Goal: Navigation & Orientation: Find specific page/section

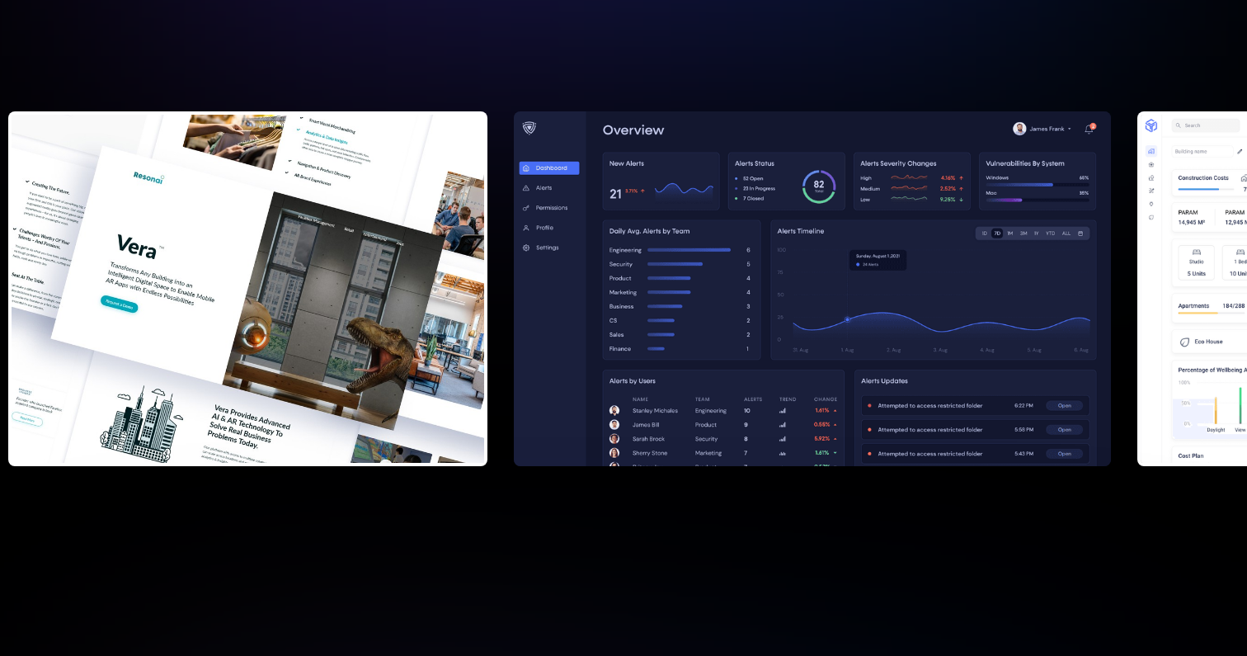
scroll to position [511, 0]
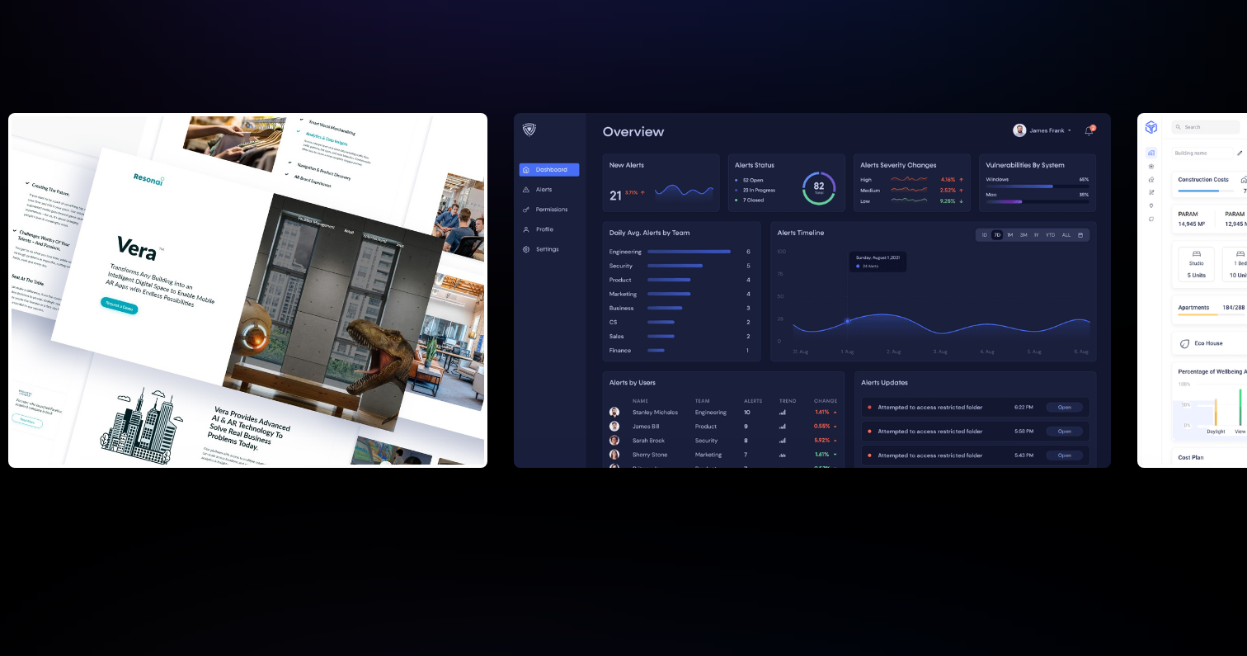
click at [534, 323] on img at bounding box center [811, 290] width 597 height 355
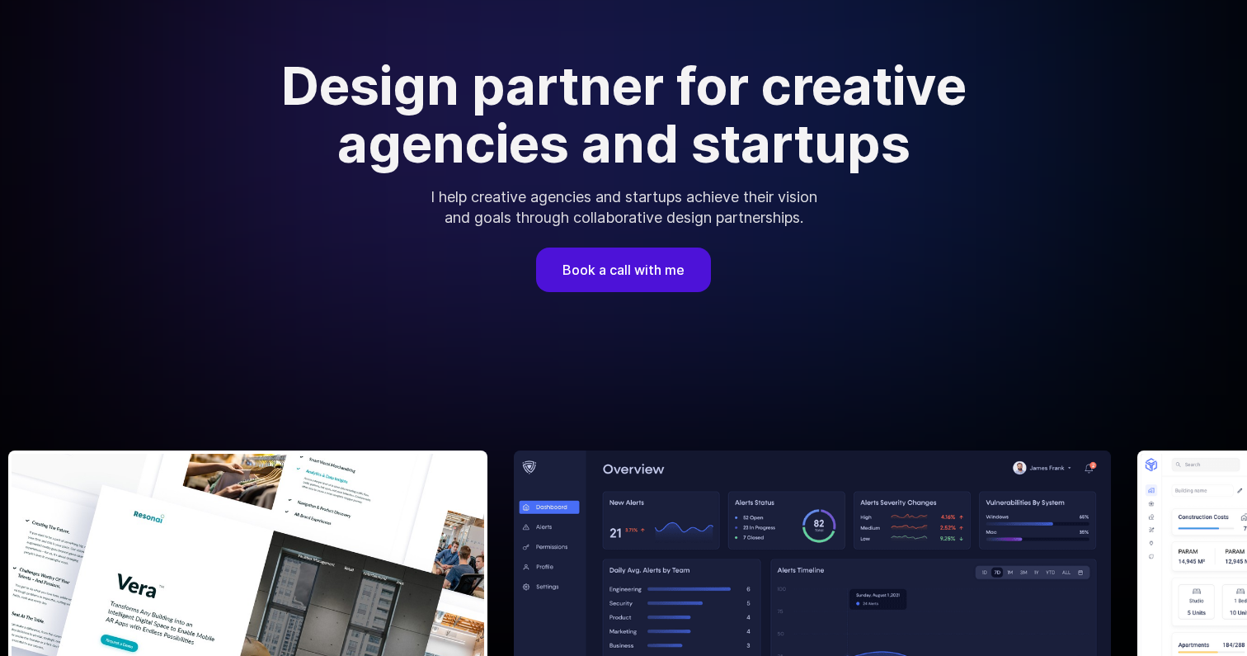
scroll to position [0, 0]
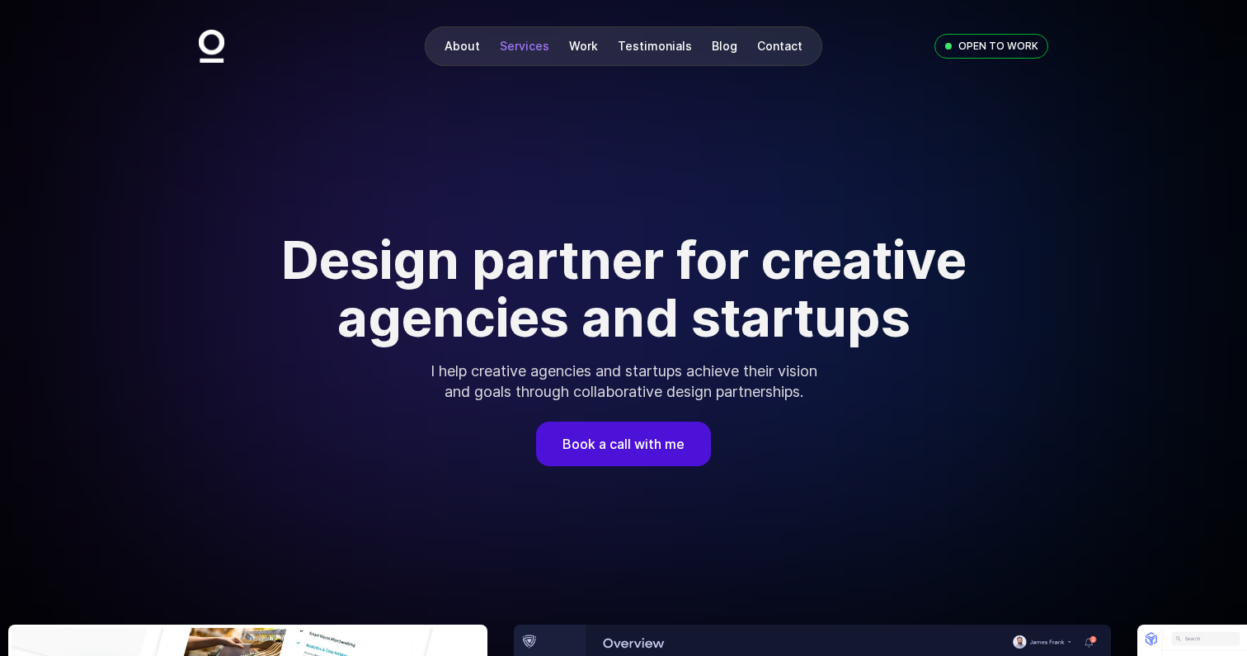
click at [525, 47] on link "Services" at bounding box center [524, 46] width 49 height 14
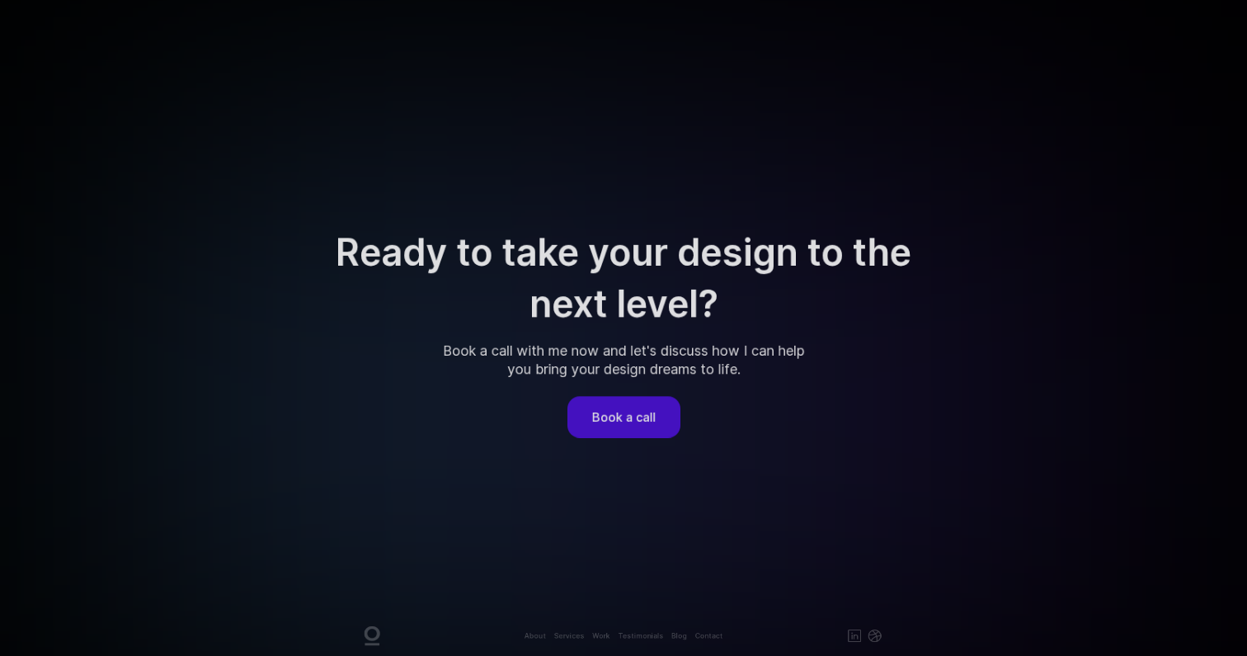
scroll to position [7913, 0]
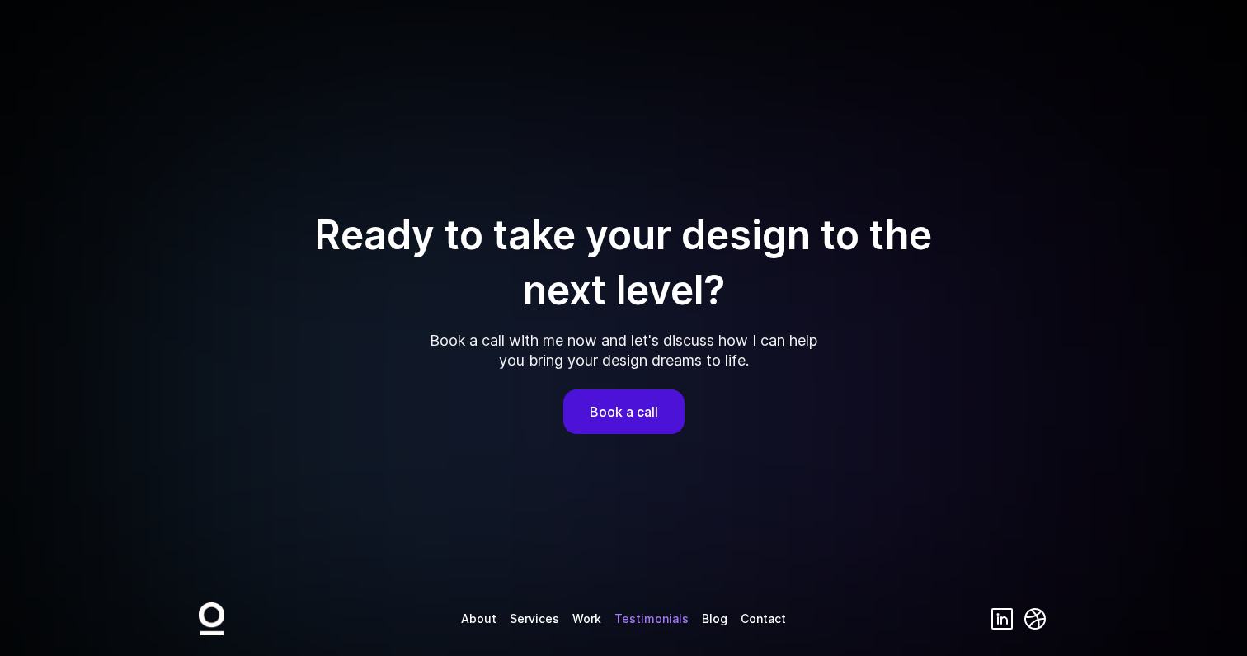
click at [661, 611] on link "Testimonials" at bounding box center [652, 618] width 74 height 14
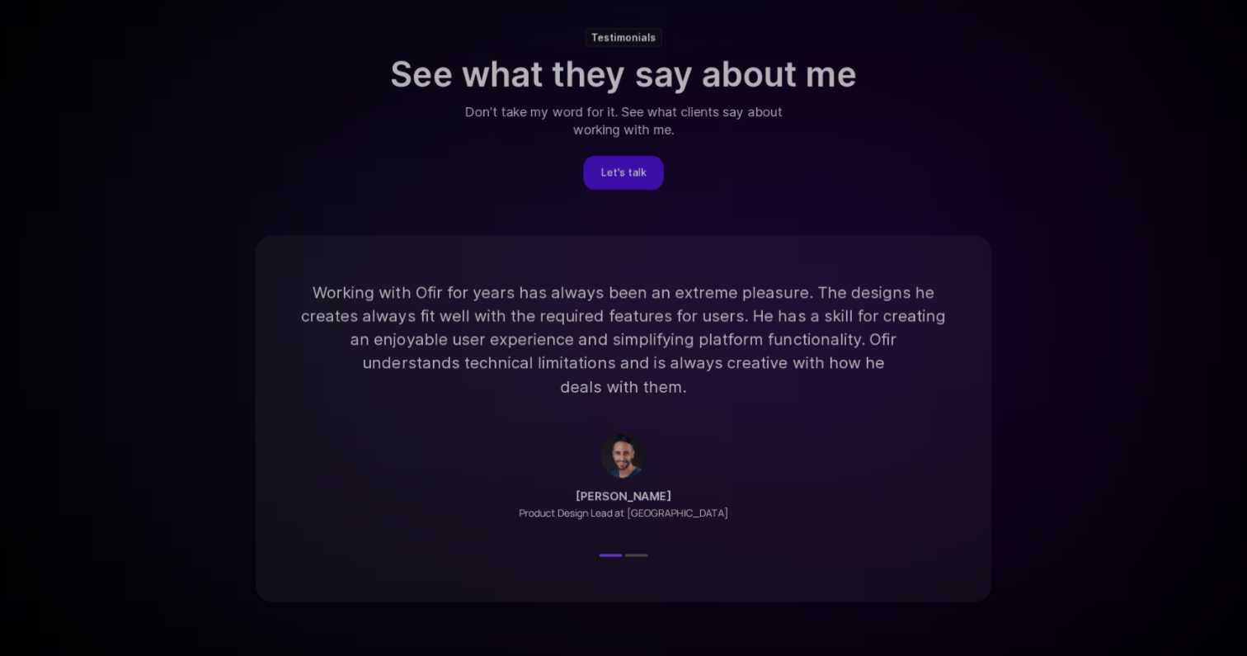
scroll to position [6265, 0]
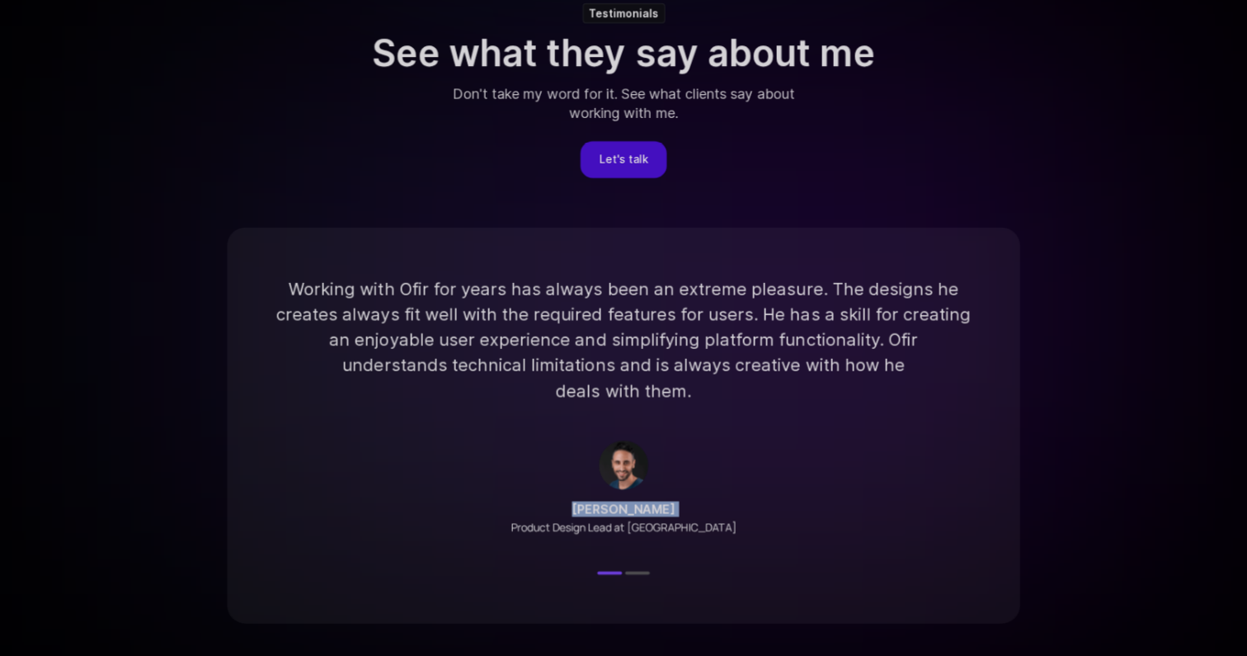
drag, startPoint x: 676, startPoint y: 445, endPoint x: 482, endPoint y: 433, distance: 194.2
click at [482, 433] on div "Working with Ofir for years has always been an extreme pleasure. The designs he…" at bounding box center [624, 425] width 794 height 396
click at [676, 355] on p "Working with Ofir for years has always been an extreme pleasure. The designs he…" at bounding box center [623, 339] width 695 height 127
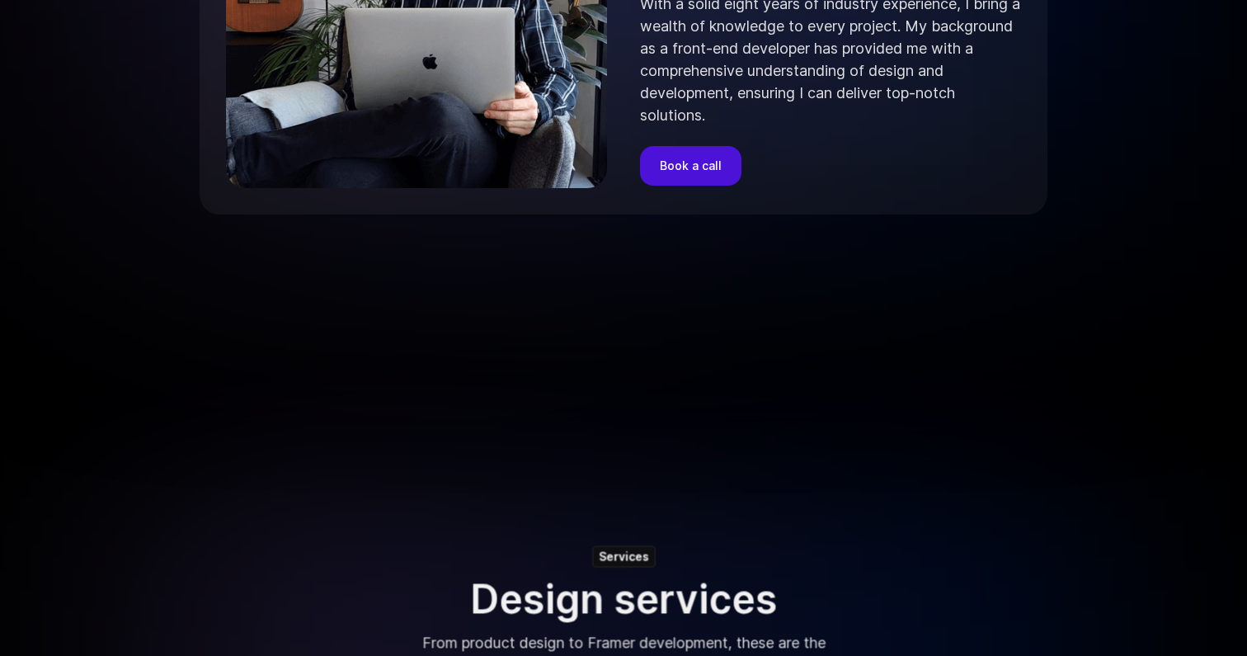
scroll to position [1383, 0]
